Goal: Task Accomplishment & Management: Use online tool/utility

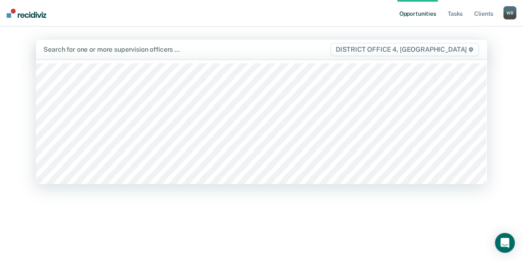
drag, startPoint x: 85, startPoint y: 62, endPoint x: 96, endPoint y: 34, distance: 29.5
click at [96, 34] on main "75 results available. Use Up and Down to choose options, press Enter to select …" at bounding box center [261, 133] width 471 height 215
type input "bre"
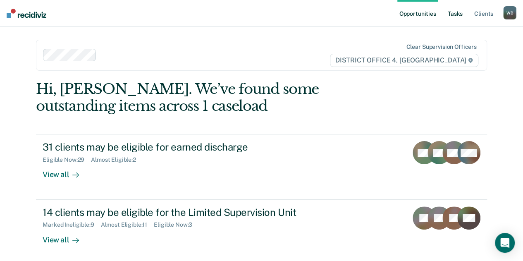
click at [452, 16] on link "Tasks" at bounding box center [455, 13] width 18 height 26
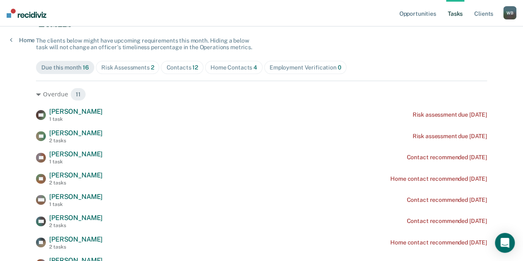
scroll to position [66, 0]
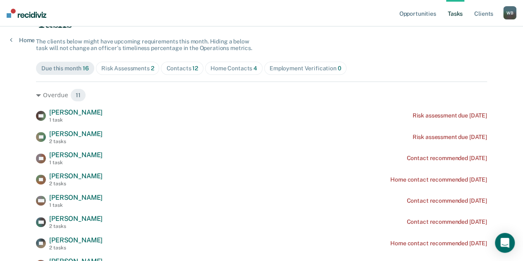
click at [169, 67] on div "Contacts 12" at bounding box center [182, 68] width 32 height 7
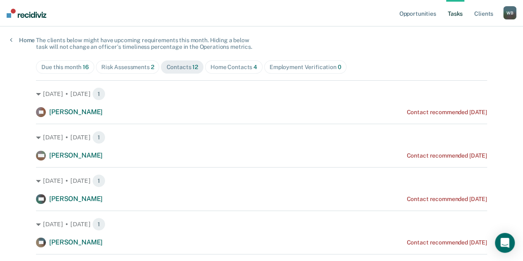
scroll to position [0, 0]
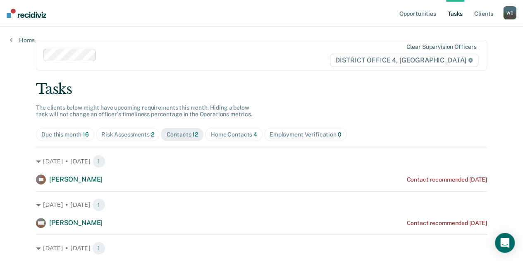
click at [228, 131] on div "Home Contacts 4" at bounding box center [233, 134] width 47 height 7
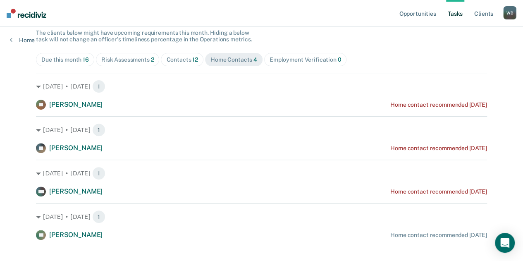
scroll to position [86, 0]
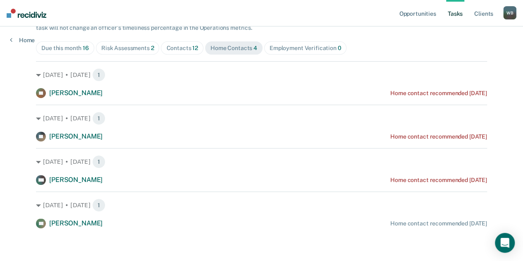
click at [134, 47] on div "Risk Assessments 2" at bounding box center [127, 48] width 53 height 7
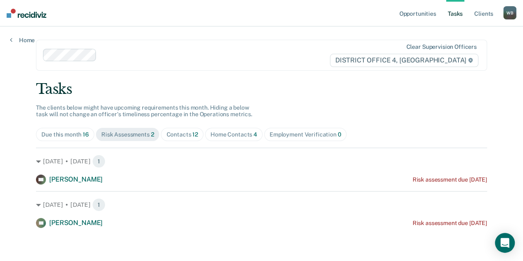
scroll to position [0, 0]
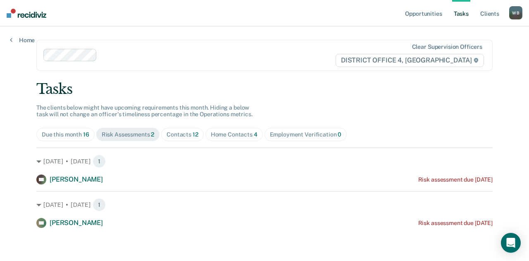
click at [179, 137] on div "Contacts 12" at bounding box center [183, 134] width 32 height 7
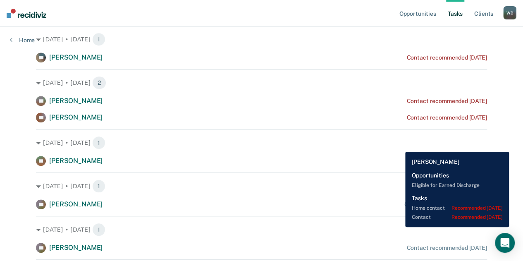
scroll to position [253, 0]
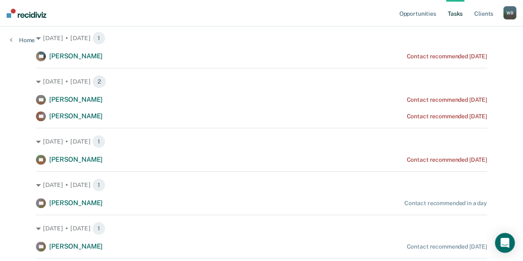
click at [399, 146] on div "[DATE] • [DATE] 1" at bounding box center [261, 141] width 451 height 13
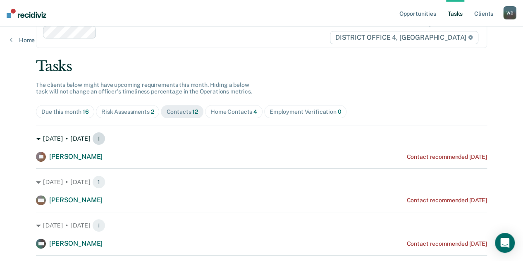
scroll to position [23, 0]
click at [59, 113] on div "Due this month 16" at bounding box center [65, 111] width 48 height 7
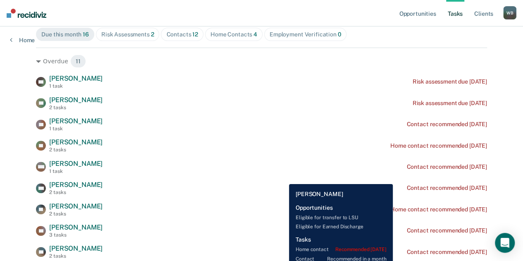
scroll to position [98, 0]
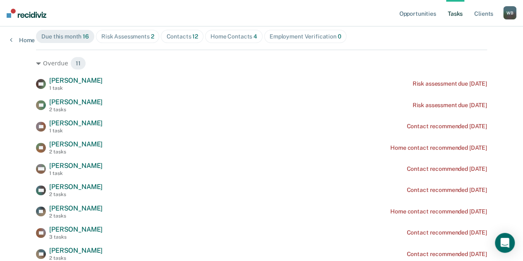
click at [228, 40] on span "Home Contacts 4" at bounding box center [233, 36] width 57 height 13
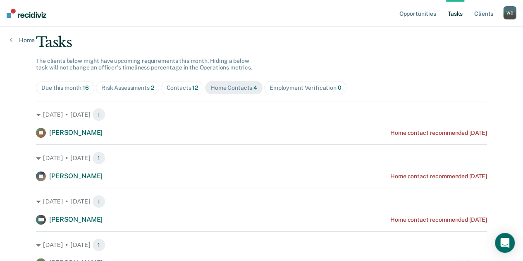
scroll to position [46, 0]
click at [180, 89] on div "Contacts 12" at bounding box center [182, 88] width 32 height 7
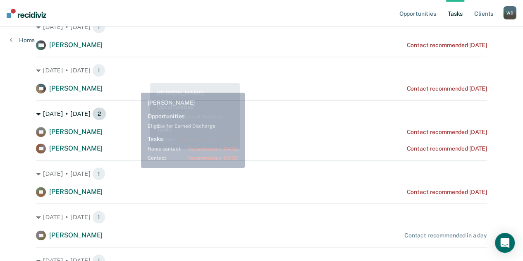
scroll to position [221, 0]
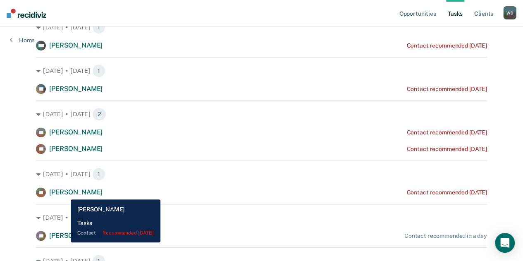
click at [64, 193] on span "[PERSON_NAME]" at bounding box center [75, 192] width 53 height 8
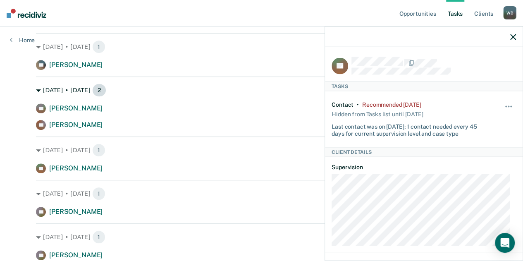
scroll to position [0, 0]
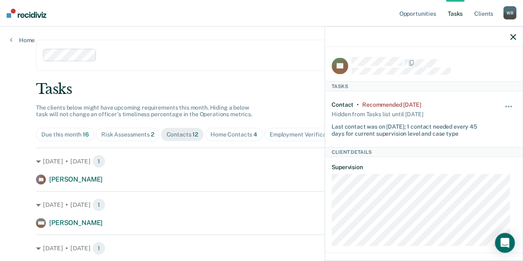
click at [514, 36] on icon "button" at bounding box center [513, 37] width 6 height 6
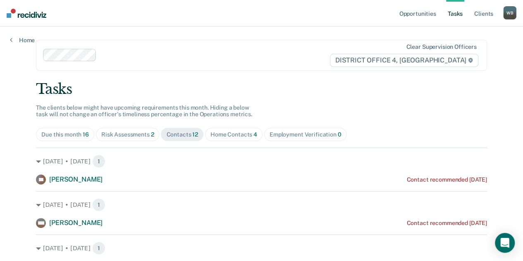
click at [508, 14] on div "W B" at bounding box center [509, 12] width 13 height 13
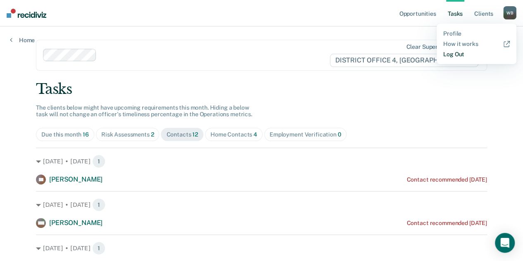
click at [462, 56] on link "Log Out" at bounding box center [476, 54] width 67 height 7
